Goal: Task Accomplishment & Management: Manage account settings

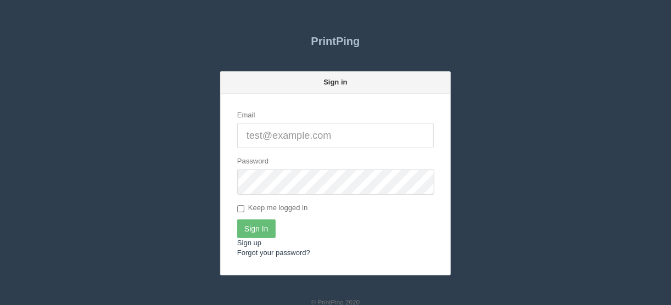
click at [247, 131] on input "Email" at bounding box center [335, 135] width 197 height 25
type input "[EMAIL_ADDRESS][DOMAIN_NAME]"
click at [254, 232] on input "Sign In" at bounding box center [256, 229] width 38 height 19
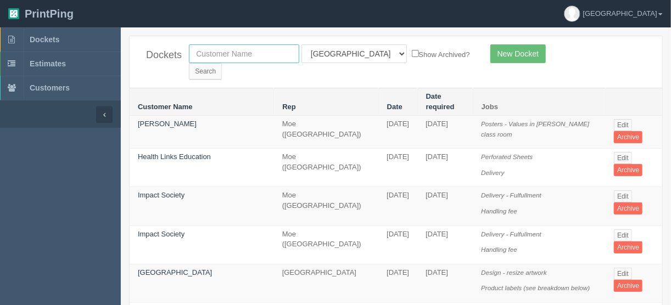
drag, startPoint x: 209, startPoint y: 49, endPoint x: 226, endPoint y: 48, distance: 17.6
click at [209, 49] on input "text" at bounding box center [244, 53] width 110 height 19
type input "sweet"
click at [222, 63] on input "Search" at bounding box center [205, 71] width 33 height 16
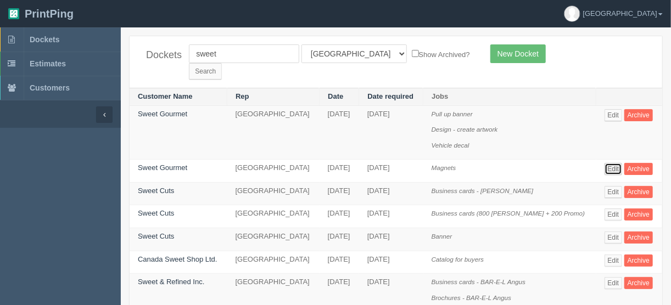
click at [611, 163] on link "Edit" at bounding box center [614, 169] width 18 height 12
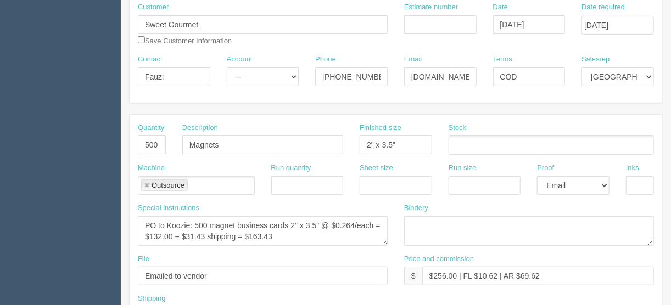
scroll to position [132, 0]
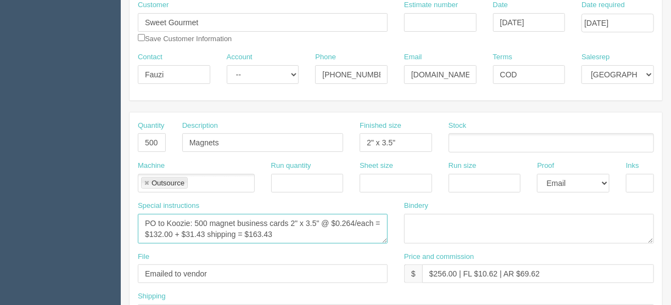
drag, startPoint x: 288, startPoint y: 219, endPoint x: 277, endPoint y: 236, distance: 19.5
click at [288, 219] on textarea "PO to Koozie: 500 magnet business cards 2" x 3.5" @ $0.264/each = $132.00 + $31…" at bounding box center [263, 229] width 250 height 30
click at [287, 222] on textarea "PO to Koozie: 500 magnet business cards 2" x 3.5" @ $0.264/each = $132.00 + $31…" at bounding box center [263, 229] width 250 height 30
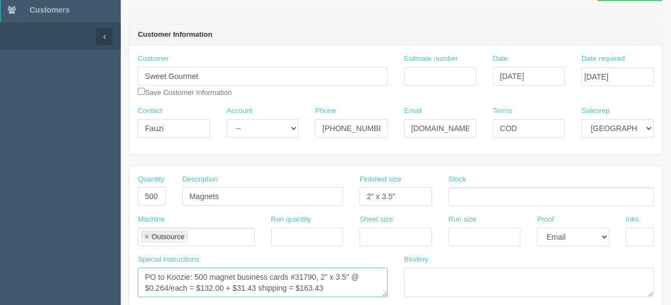
scroll to position [0, 0]
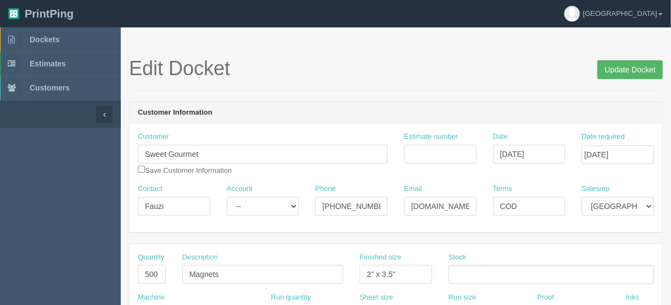
type textarea "PO to Koozie: 500 magnet business cards #31790, 2" x 3.5" @ $0.264/each = $132.…"
click at [616, 69] on input "Update Docket" at bounding box center [630, 69] width 65 height 19
